Goal: Contribute content: Contribute content

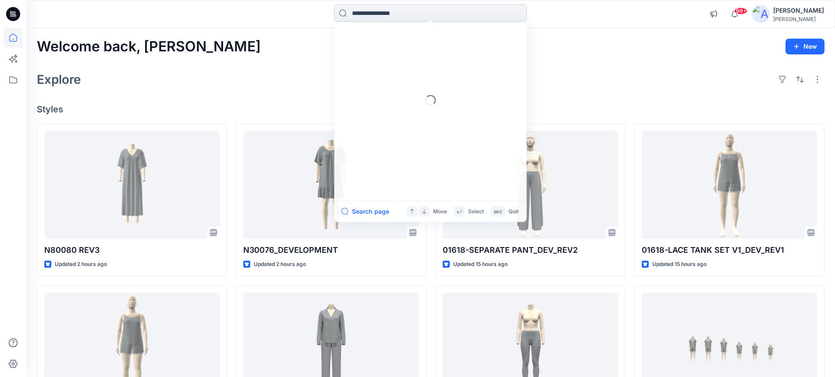
click at [377, 14] on input at bounding box center [430, 13] width 193 height 18
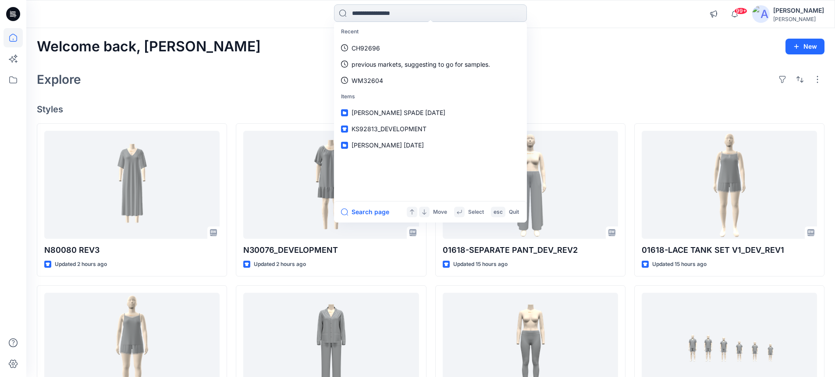
paste input "**********"
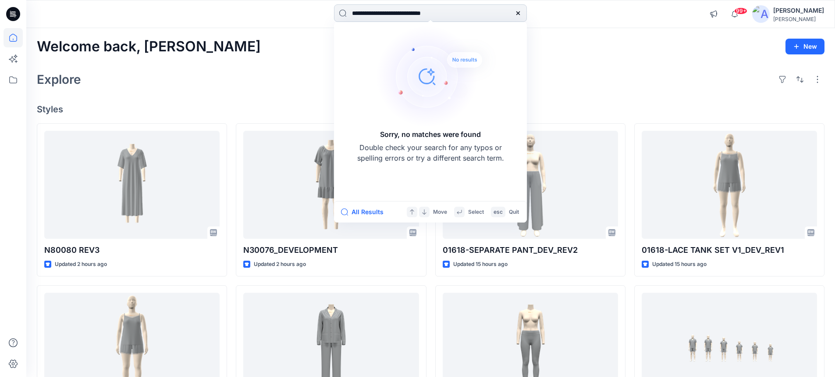
drag, startPoint x: 461, startPoint y: 12, endPoint x: 428, endPoint y: 18, distance: 33.0
click at [428, 18] on input "**********" at bounding box center [430, 13] width 193 height 18
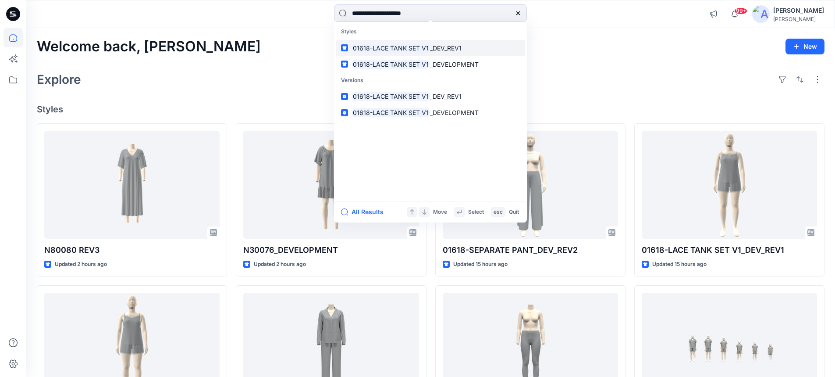
type input "**********"
click at [514, 14] on div at bounding box center [518, 13] width 18 height 18
click at [518, 13] on icon at bounding box center [518, 13] width 4 height 4
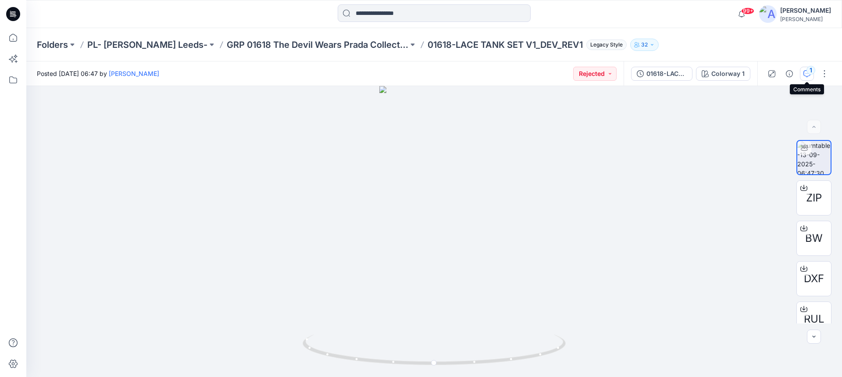
click at [812, 71] on div "1" at bounding box center [810, 70] width 9 height 9
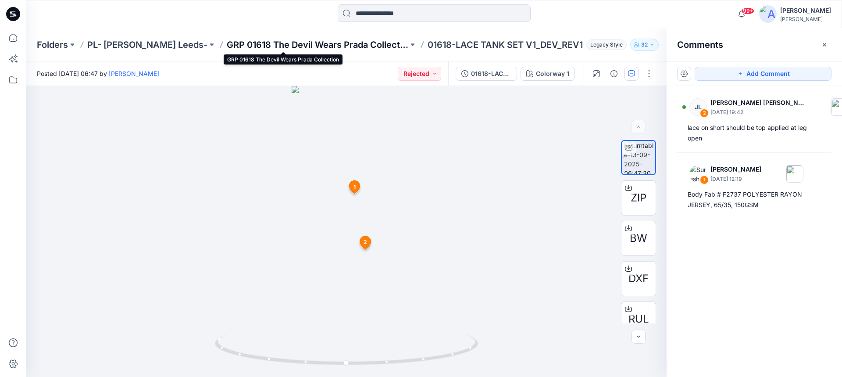
click at [242, 42] on p "GRP 01618 The Devil Wears Prada Collection" at bounding box center [317, 45] width 181 height 12
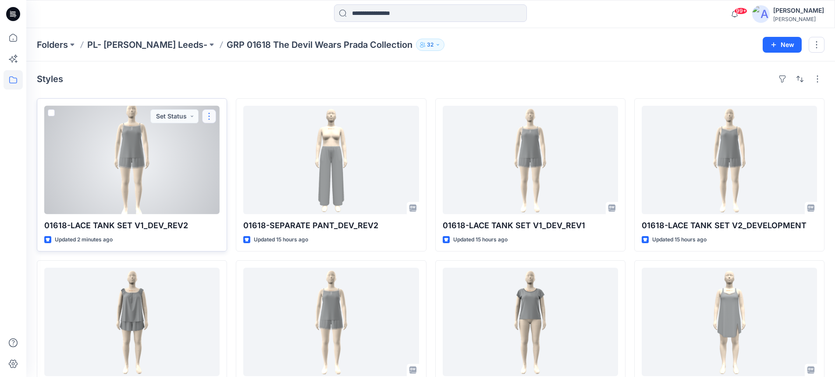
click at [206, 115] on button "button" at bounding box center [209, 116] width 14 height 14
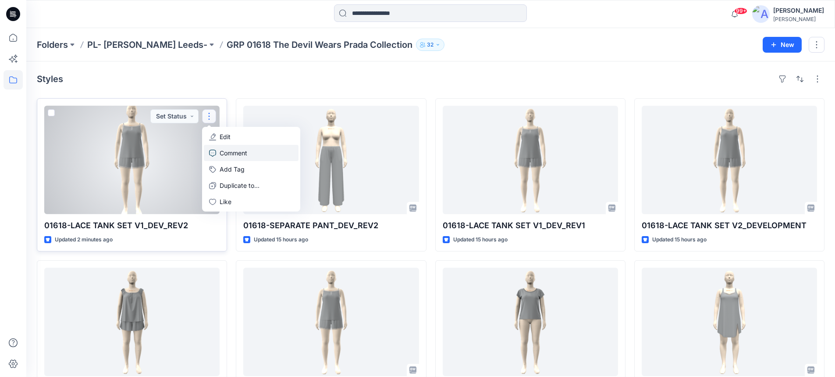
click at [227, 151] on p "Comment" at bounding box center [234, 152] width 28 height 9
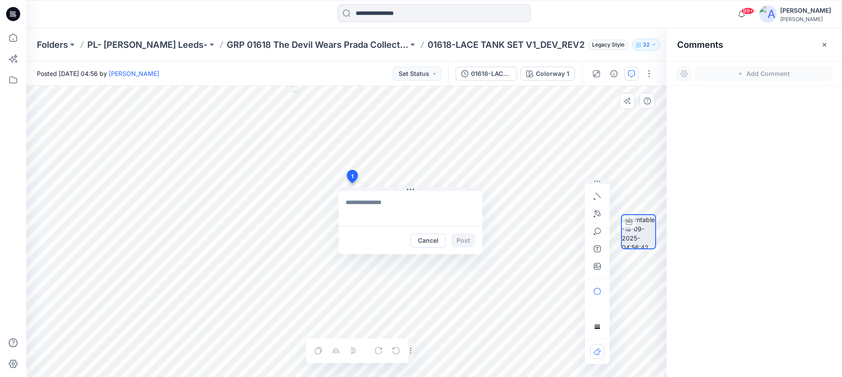
click at [352, 183] on div "1 Cancel Post Layer 1" at bounding box center [346, 231] width 640 height 291
click at [386, 223] on textarea "**********" at bounding box center [410, 208] width 144 height 35
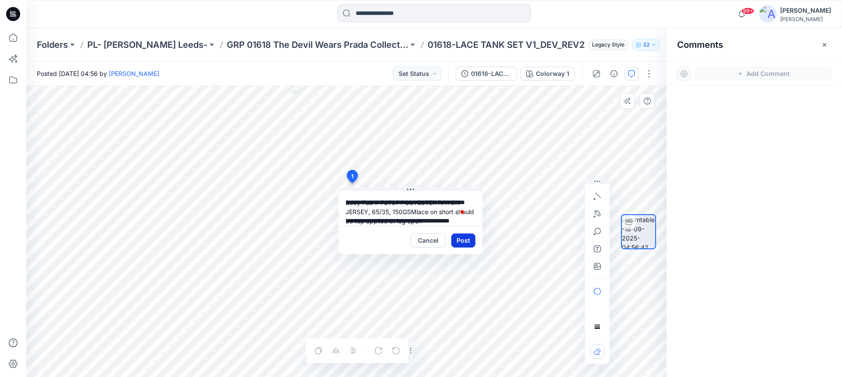
type textarea "**********"
click at [461, 241] on button "Post" at bounding box center [463, 240] width 24 height 14
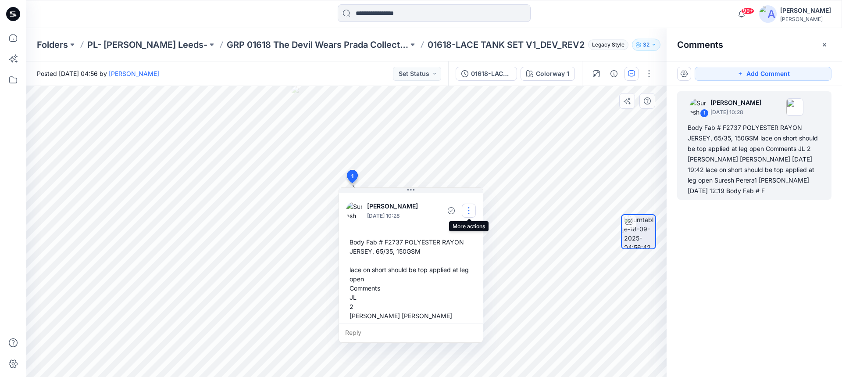
click at [469, 212] on button "button" at bounding box center [469, 210] width 14 height 14
click at [465, 233] on p "Edit comment" at bounding box center [470, 230] width 39 height 9
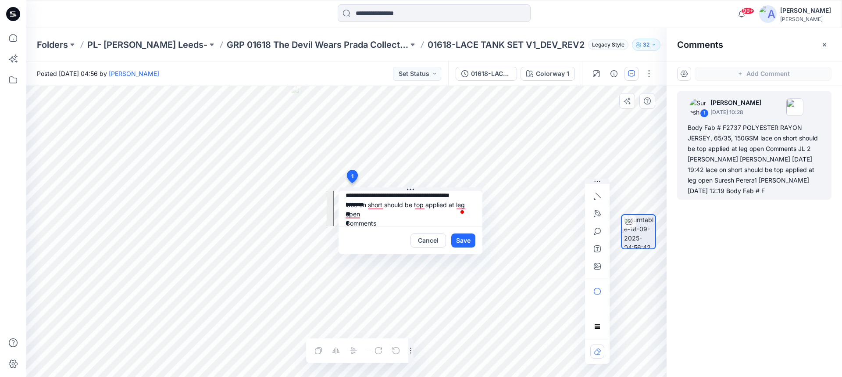
click at [331, 208] on div "**********" at bounding box center [346, 231] width 640 height 291
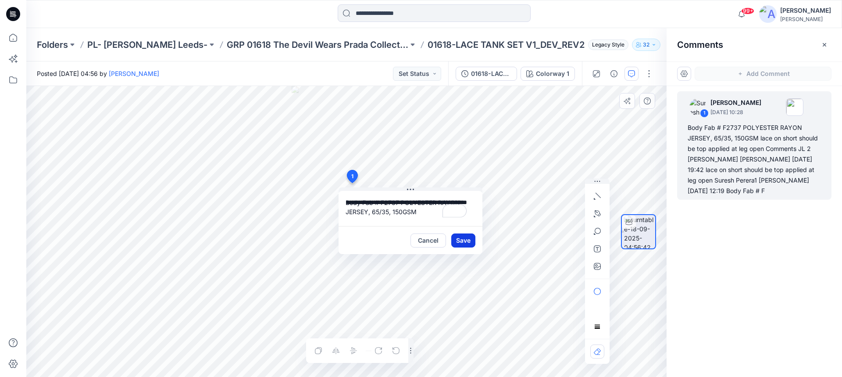
type textarea "**********"
click at [461, 240] on button "Save" at bounding box center [463, 240] width 24 height 14
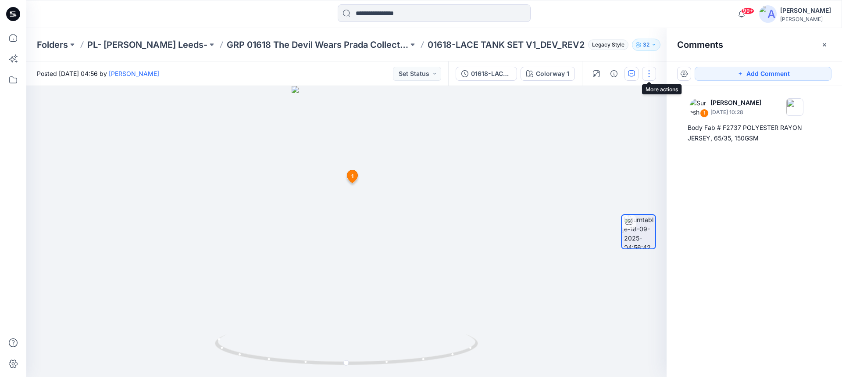
click at [650, 76] on button "button" at bounding box center [649, 74] width 14 height 14
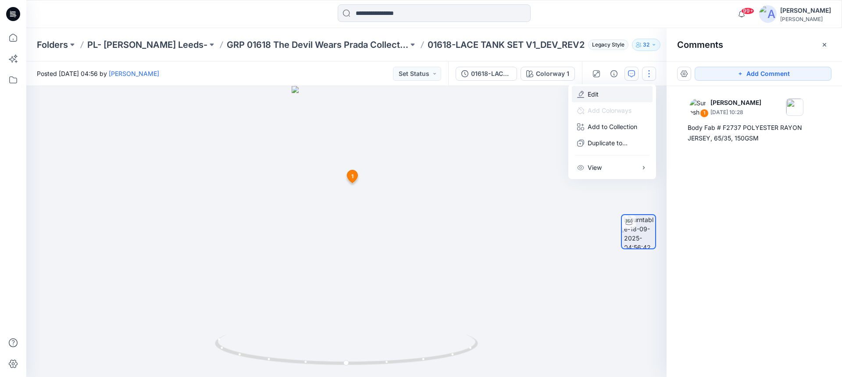
click at [593, 93] on p "Edit" at bounding box center [592, 93] width 11 height 9
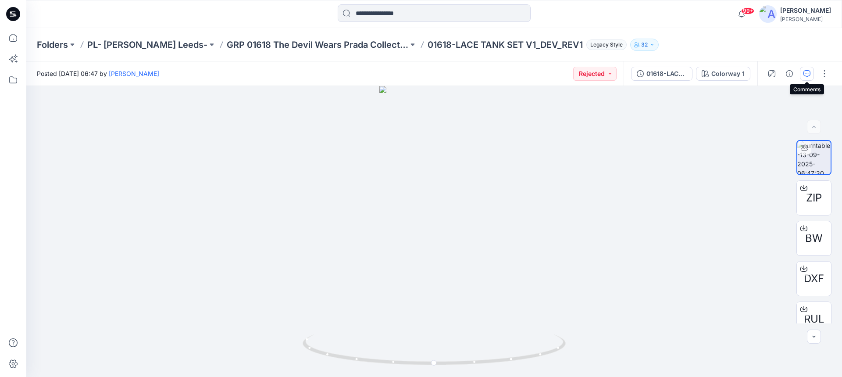
click at [807, 75] on icon "button" at bounding box center [806, 73] width 7 height 7
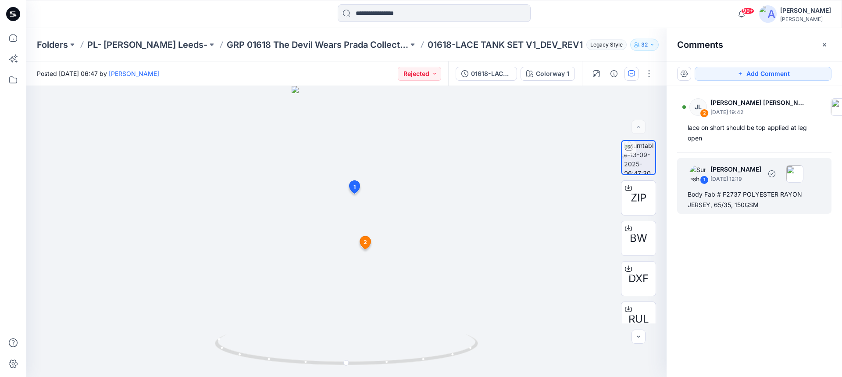
click at [725, 198] on div "Body Fab # F2737 POLYESTER RAYON JERSEY, 65/35, 150GSM" at bounding box center [753, 199] width 133 height 21
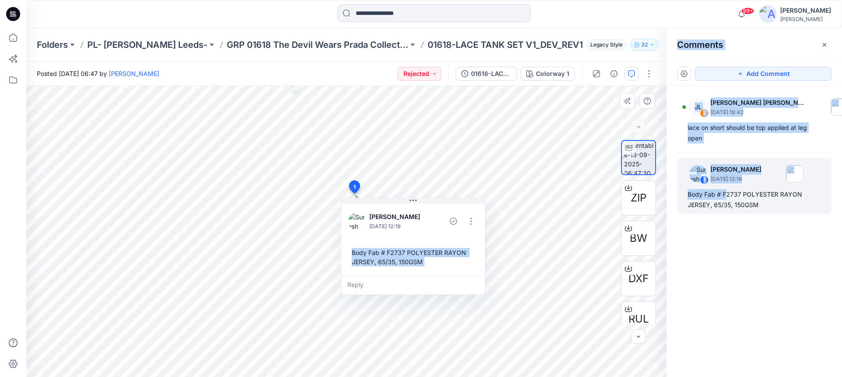
click at [352, 255] on div "Body Fab # F2737 POLYESTER RAYON JERSEY, 65/35, 150GSM" at bounding box center [413, 256] width 130 height 25
copy div "Body Fab # F2737 POLYESTER RAYON JERSEY, 65/35, 150GSM Reply 2 JL Jessica Lisa …"
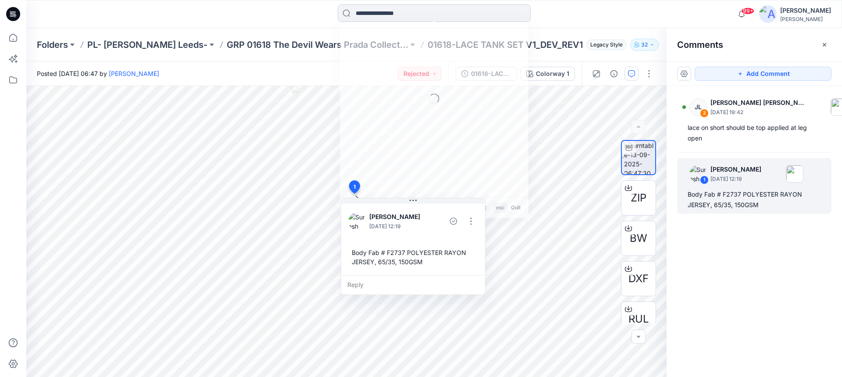
click at [359, 15] on input at bounding box center [434, 13] width 193 height 18
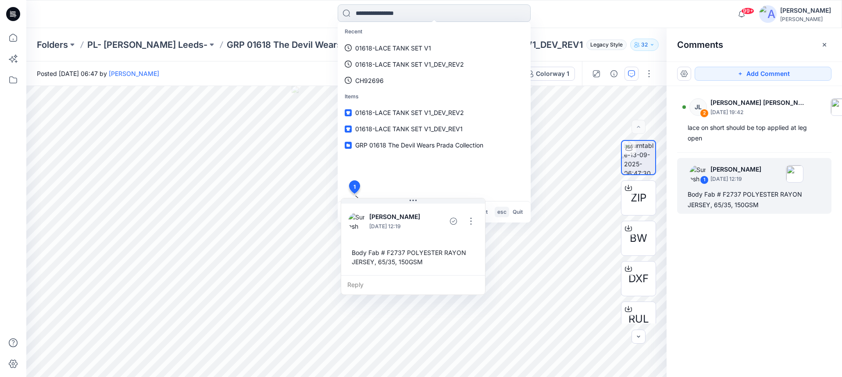
paste input "**********"
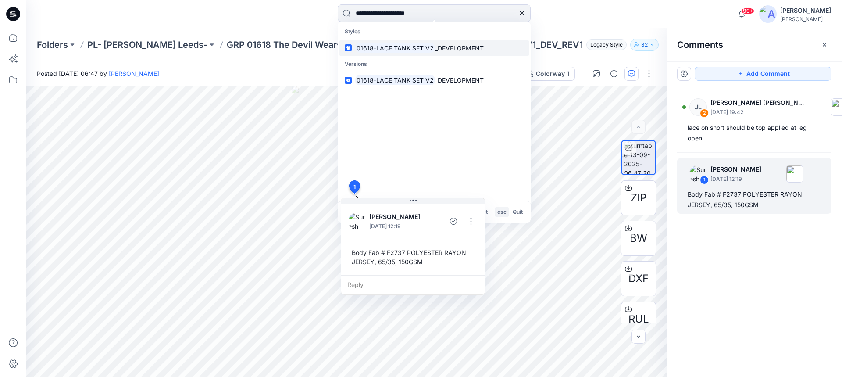
type input "**********"
click at [396, 48] on mark "01618-LACE TANK SET V2" at bounding box center [395, 48] width 80 height 10
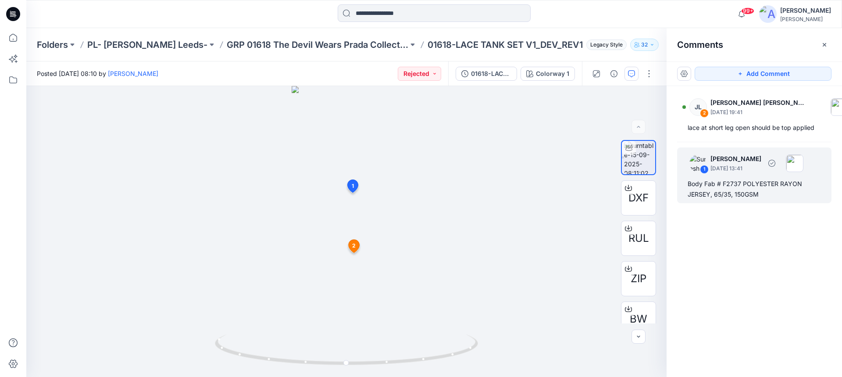
click at [687, 185] on div "1 Suresh Perera September 15, 2025 13:41 Body Fab # F2737 POLYESTER RAYON JERSE…" at bounding box center [754, 175] width 154 height 56
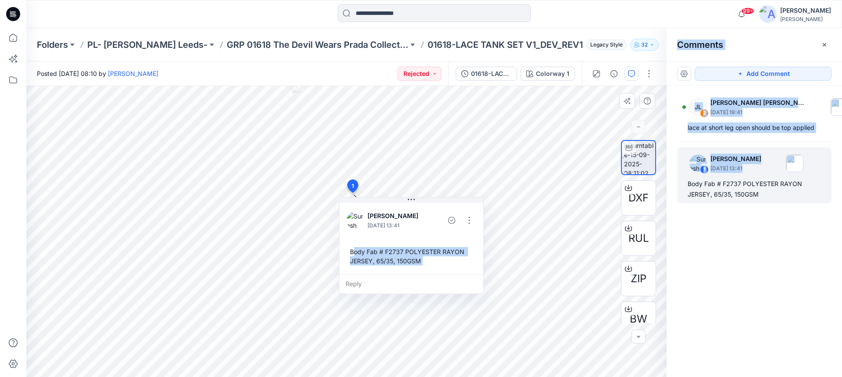
click at [352, 252] on div "Body Fab # F2737 POLYESTER RAYON JERSEY, 65/35, 150GSM" at bounding box center [411, 255] width 130 height 25
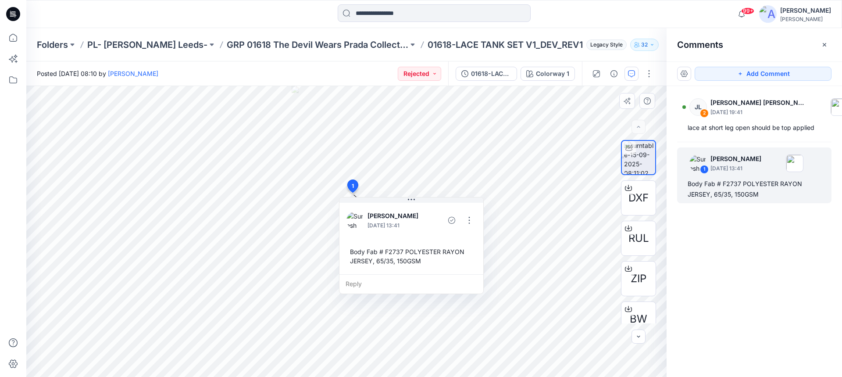
click at [350, 253] on div "Body Fab # F2737 POLYESTER RAYON JERSEY, 65/35, 150GSM" at bounding box center [411, 255] width 130 height 25
drag, startPoint x: 350, startPoint y: 250, endPoint x: 356, endPoint y: 253, distance: 6.7
click at [356, 253] on div "Body Fab # F2737 POLYESTER RAYON JERSEY, 65/35, 150GSM" at bounding box center [417, 258] width 130 height 25
drag, startPoint x: 357, startPoint y: 253, endPoint x: 425, endPoint y: 264, distance: 68.8
click at [425, 264] on div "Body Fab # F2737 POLYESTER RAYON JERSEY, 65/35, 150GSM" at bounding box center [417, 258] width 130 height 25
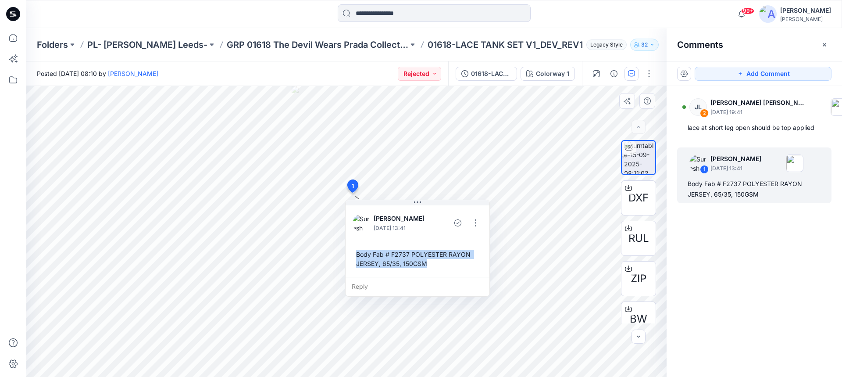
copy div "Body Fab # F2737 POLYESTER RAYON JERSEY, 65/35, 150GSM"
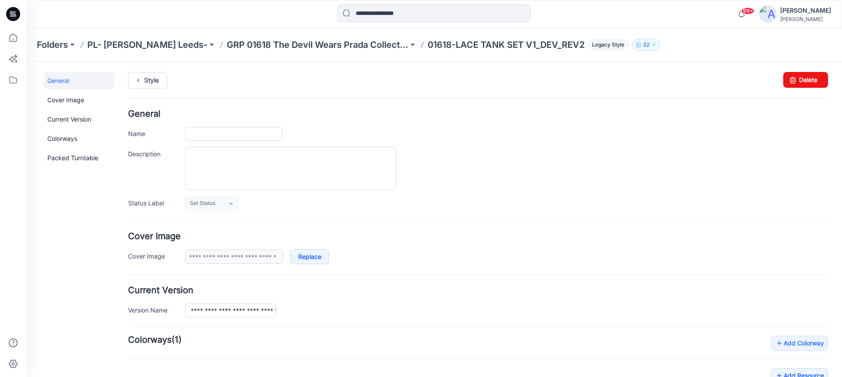
type input "**********"
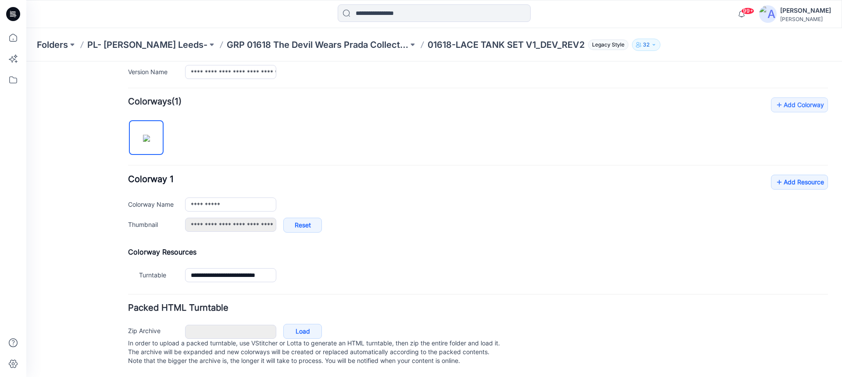
scroll to position [247, 0]
click at [777, 174] on link "Add Resource" at bounding box center [799, 181] width 57 height 15
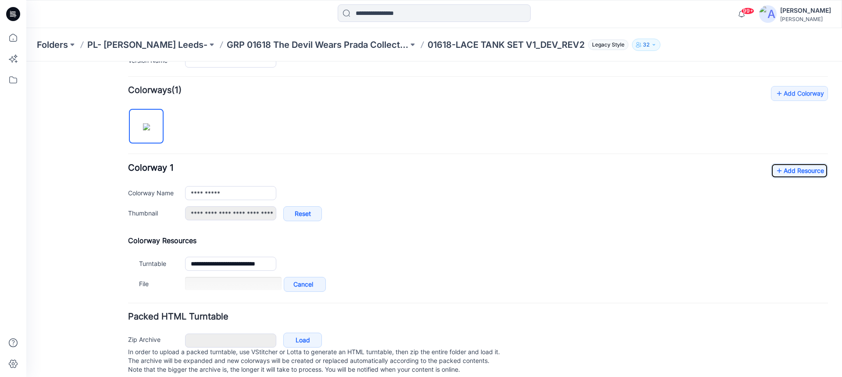
scroll to position [267, 0]
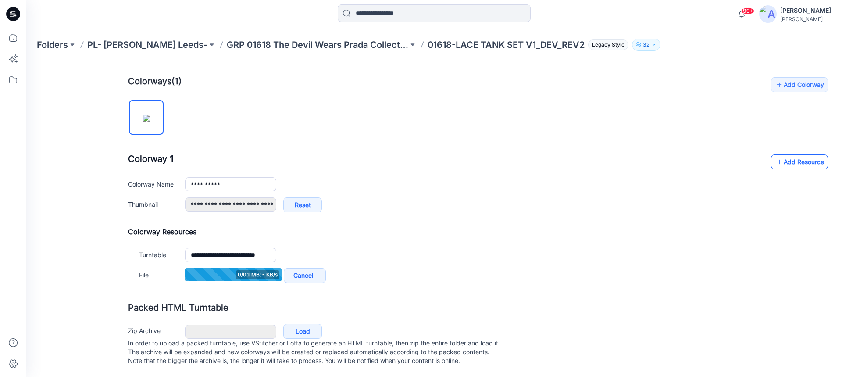
click at [775, 155] on icon at bounding box center [779, 162] width 9 height 14
click at [782, 154] on link "Add Resource" at bounding box center [799, 161] width 57 height 15
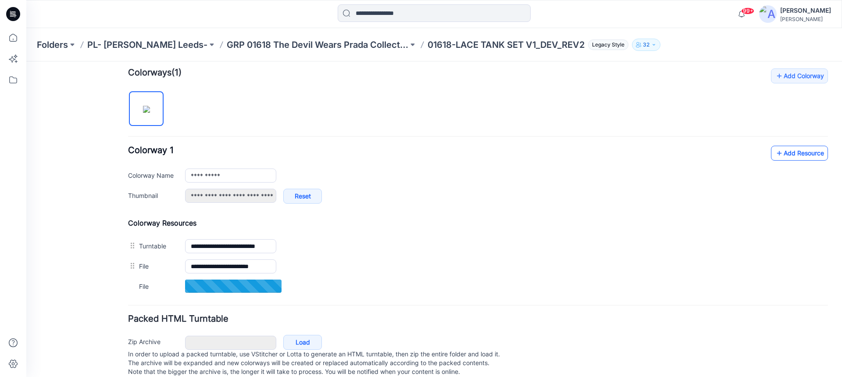
click at [796, 157] on link "Add Resource" at bounding box center [799, 153] width 57 height 15
click at [779, 156] on link "Add Resource" at bounding box center [799, 153] width 57 height 15
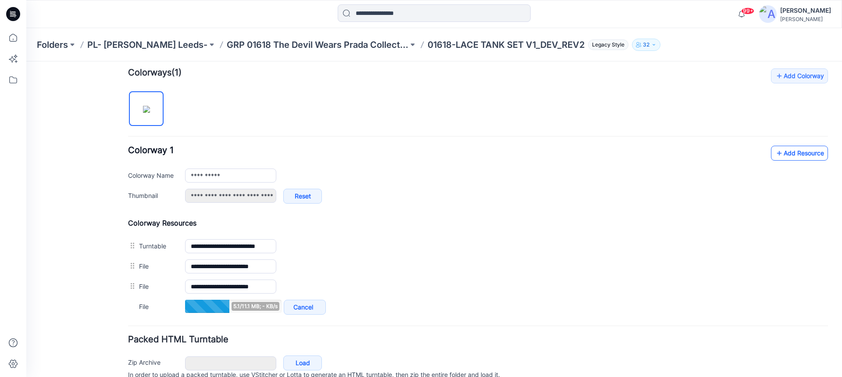
click at [781, 155] on link "Add Resource" at bounding box center [799, 153] width 57 height 15
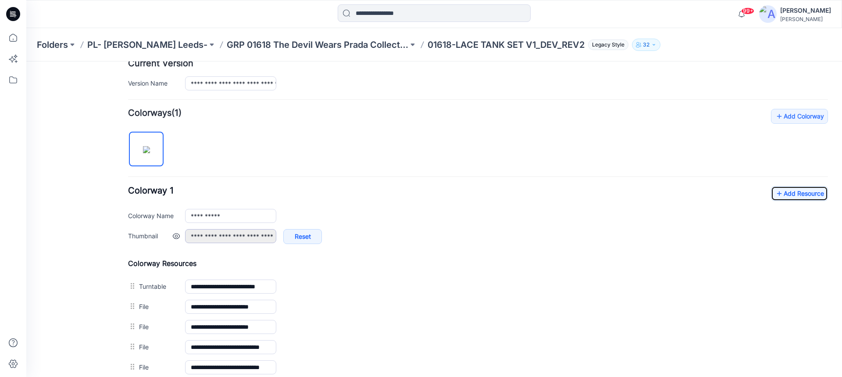
scroll to position [223, 0]
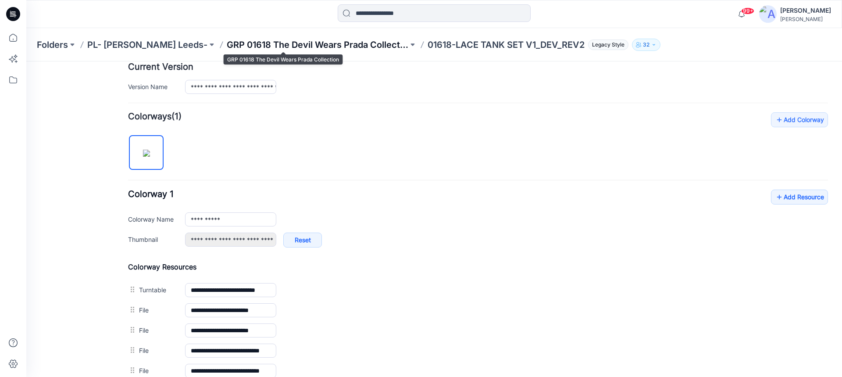
click at [284, 43] on p "GRP 01618 The Devil Wears Prada Collection" at bounding box center [317, 45] width 181 height 12
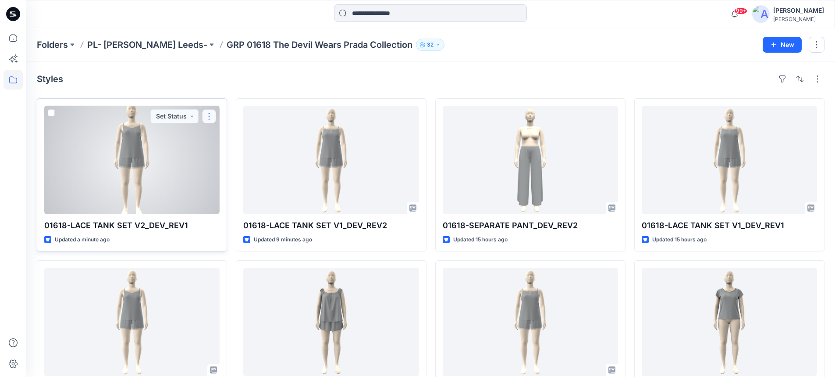
click at [210, 118] on button "button" at bounding box center [209, 116] width 14 height 14
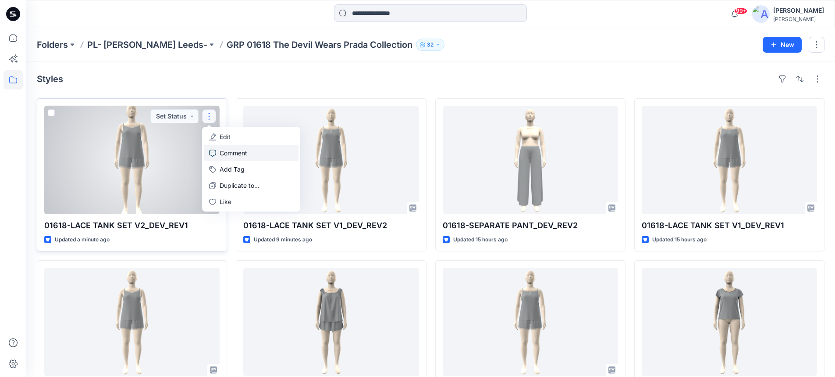
click at [225, 153] on p "Comment" at bounding box center [234, 152] width 28 height 9
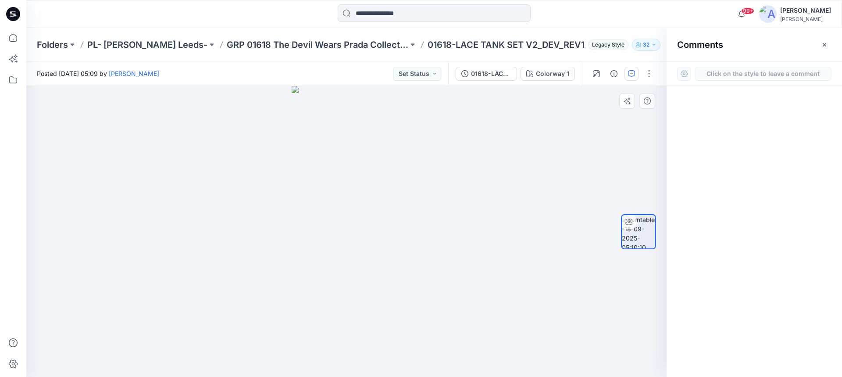
click at [351, 189] on div "1" at bounding box center [346, 231] width 640 height 291
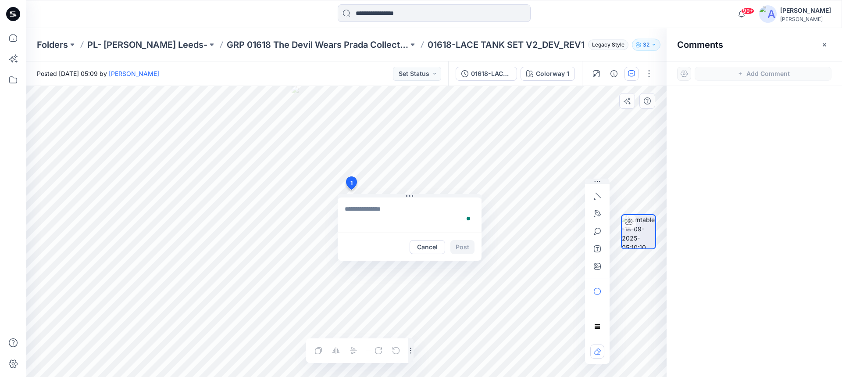
type textarea "**********"
click at [463, 246] on button "Post" at bounding box center [462, 247] width 24 height 14
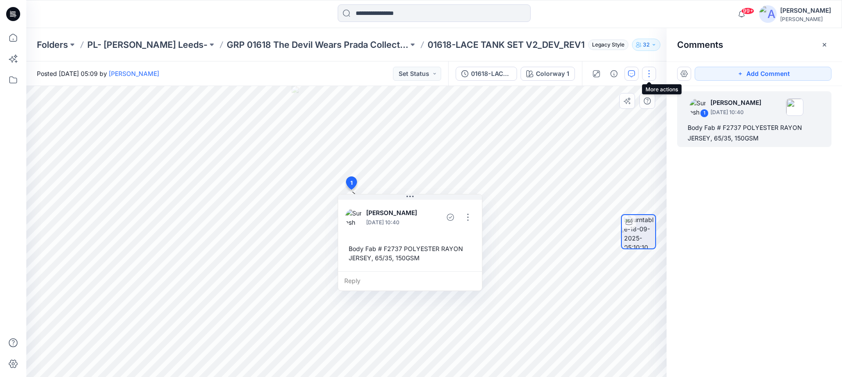
click at [648, 73] on button "button" at bounding box center [649, 74] width 14 height 14
click at [590, 92] on p "Edit" at bounding box center [592, 93] width 11 height 9
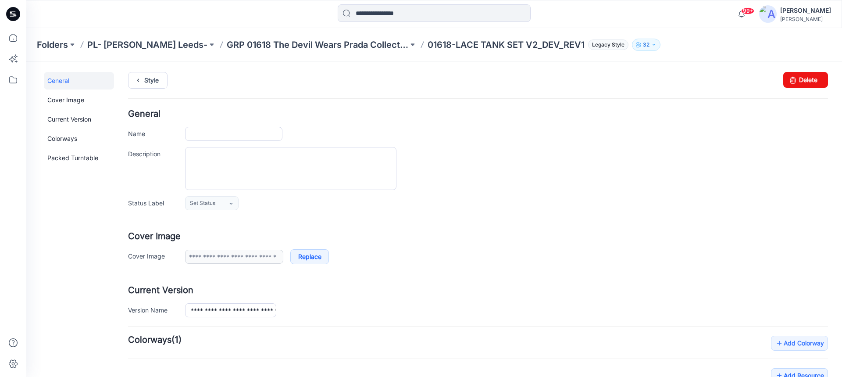
type input "**********"
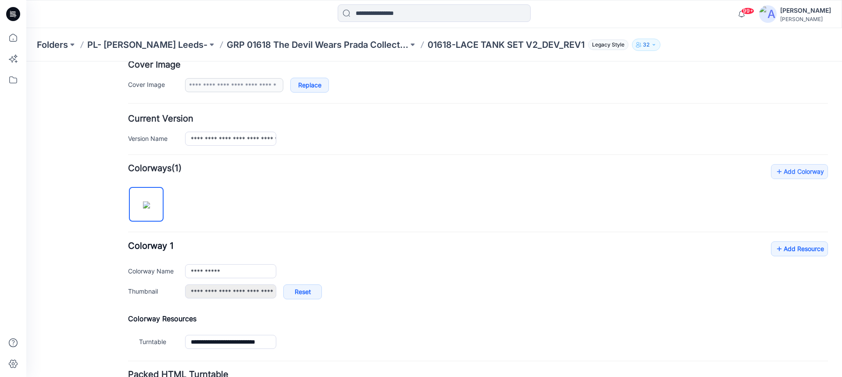
scroll to position [175, 0]
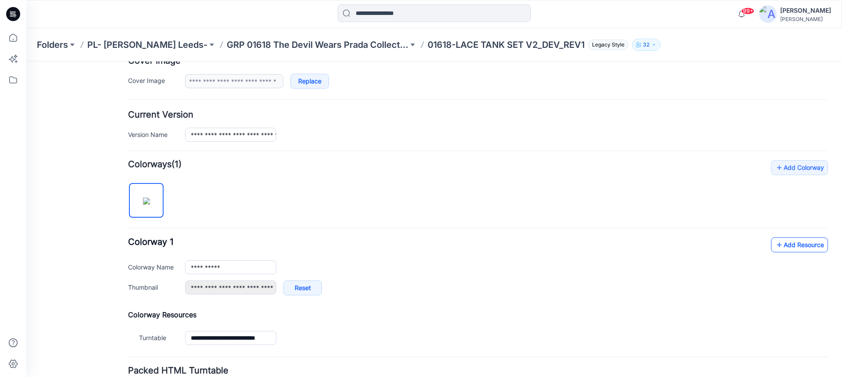
click at [786, 248] on link "Add Resource" at bounding box center [799, 244] width 57 height 15
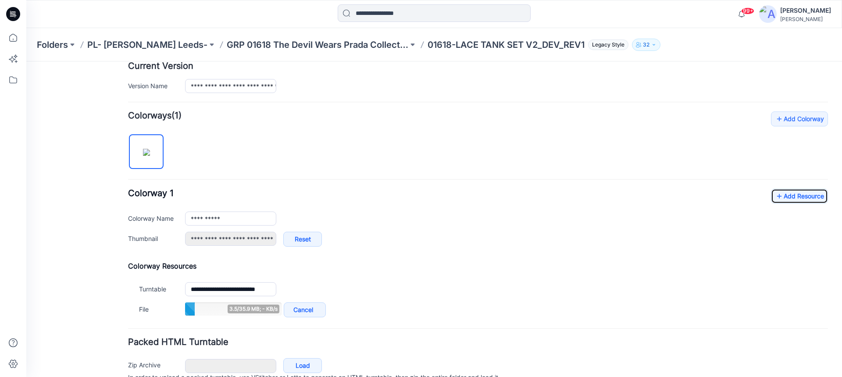
scroll to position [263, 0]
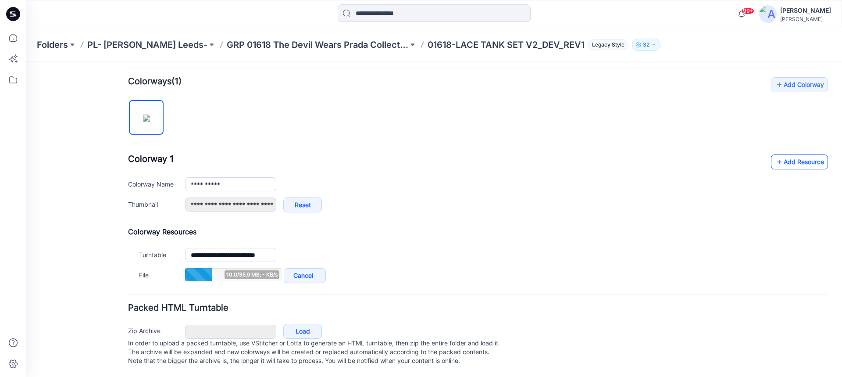
click at [782, 158] on link "Add Resource" at bounding box center [799, 161] width 57 height 15
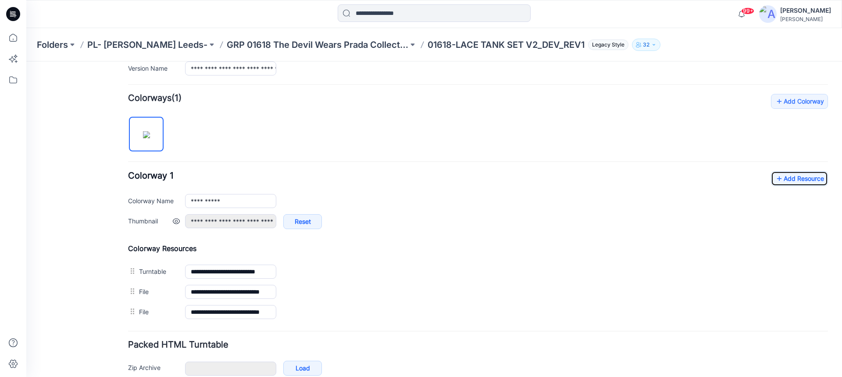
scroll to position [243, 0]
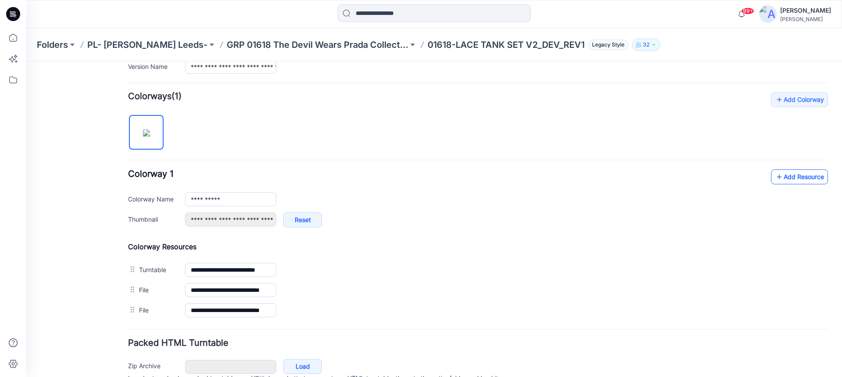
click at [779, 178] on link "Add Resource" at bounding box center [799, 176] width 57 height 15
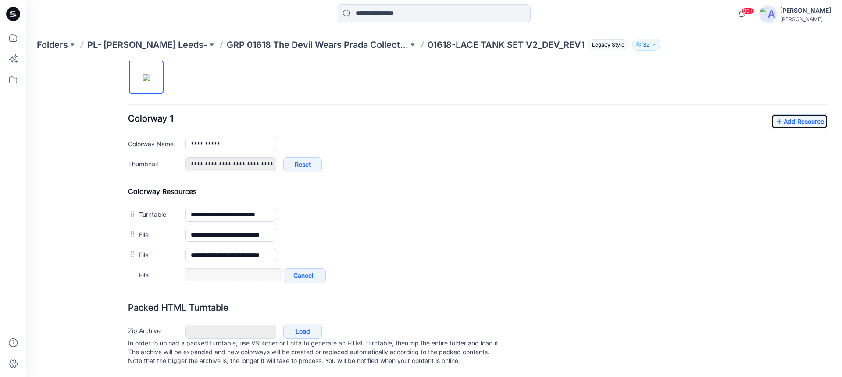
scroll to position [307, 0]
click at [775, 114] on icon at bounding box center [779, 121] width 9 height 14
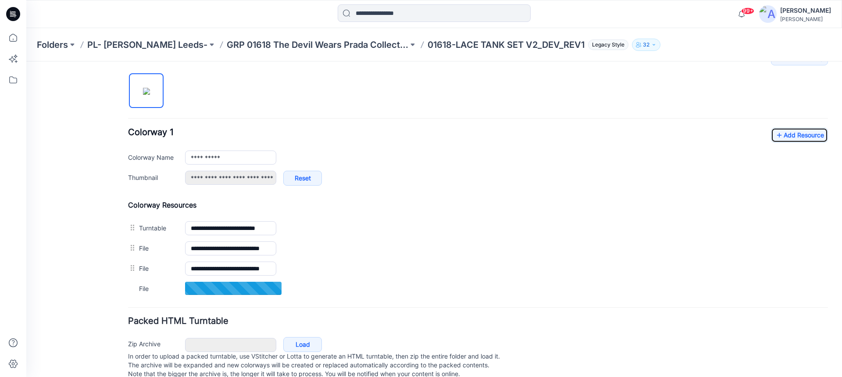
scroll to position [307, 0]
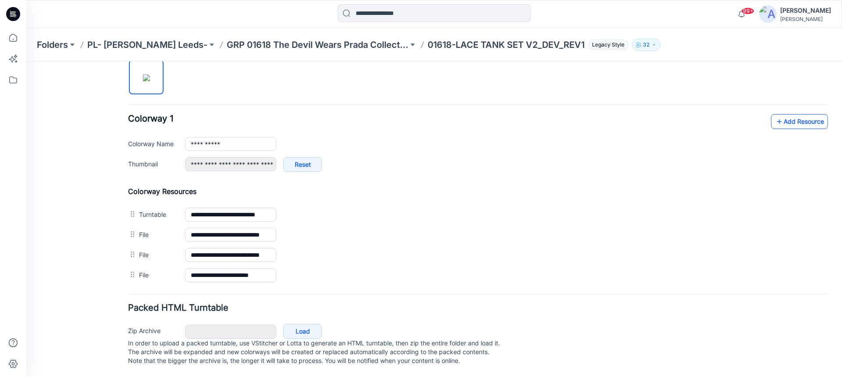
click at [788, 117] on link "Add Resource" at bounding box center [799, 121] width 57 height 15
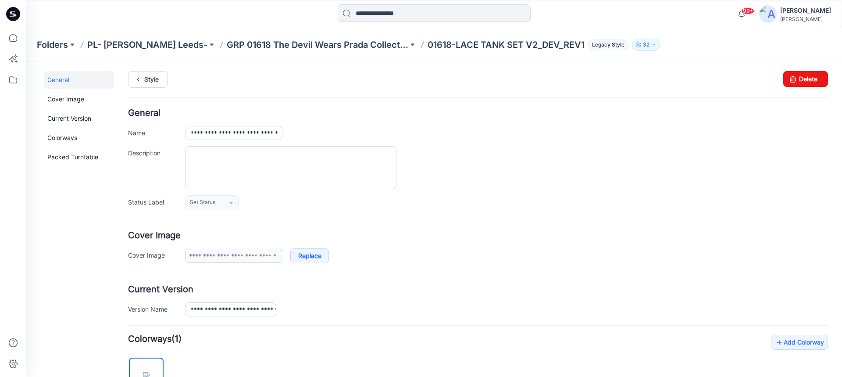
scroll to position [0, 0]
